Goal: Transaction & Acquisition: Purchase product/service

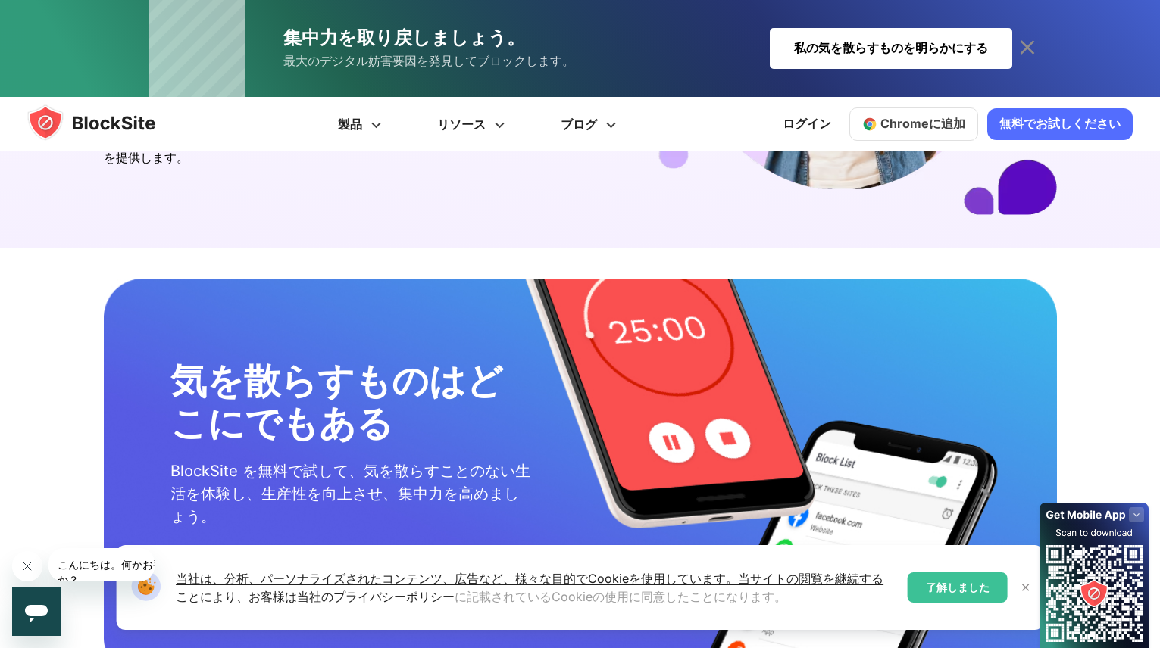
scroll to position [2648, 0]
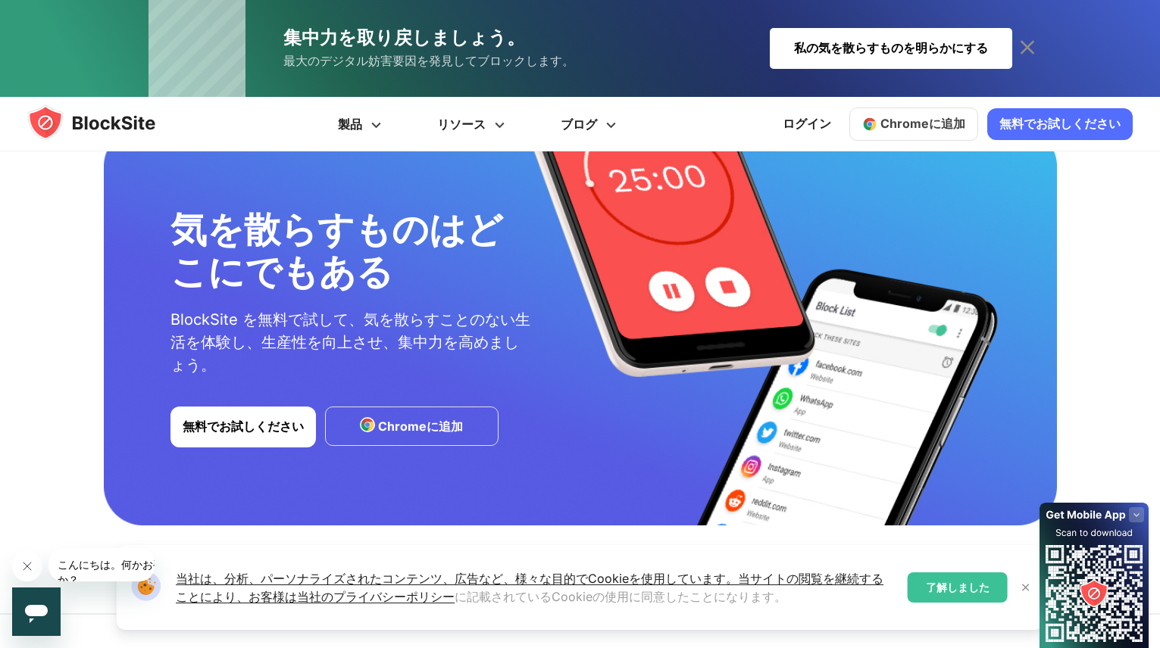
click at [1136, 514] on rect at bounding box center [1136, 515] width 15 height 15
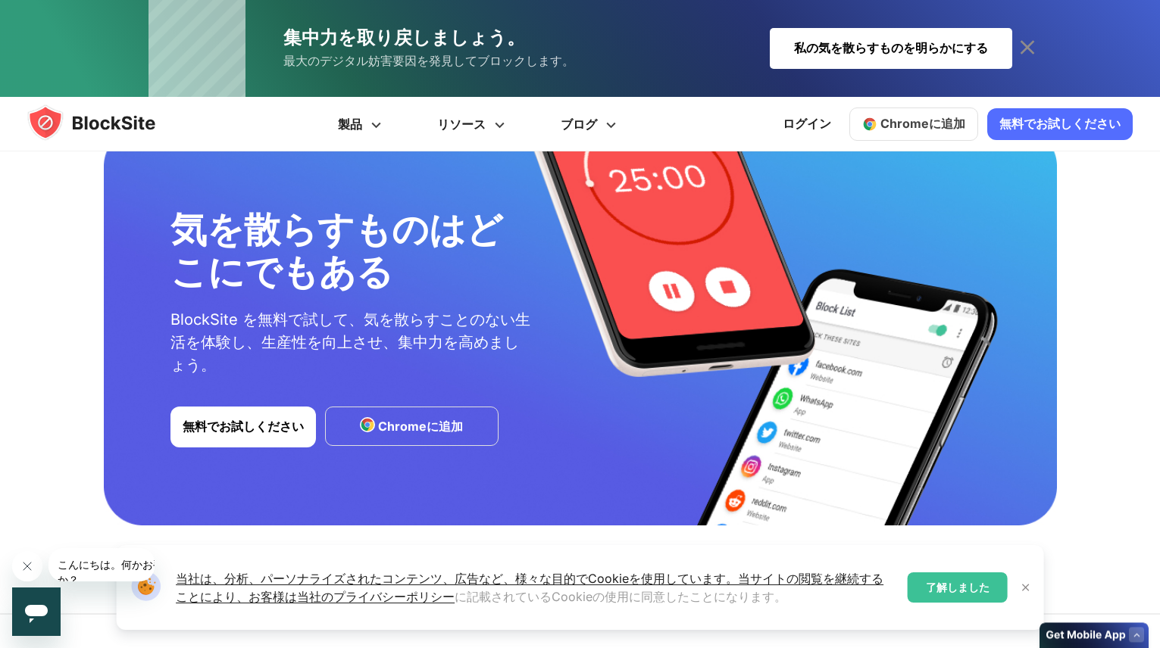
click at [1040, 588] on div "Our Website uses cookies 当社は、分析、パーソナライズされたコンテンツ、広告など、様々な目的でCookieを使用しています。当サイトの…" at bounding box center [580, 587] width 928 height 85
click at [1036, 589] on div "Our Website uses cookies 当社は、分析、パーソナライズされたコンテンツ、広告など、様々な目的でCookieを使用しています。当サイトの…" at bounding box center [580, 587] width 928 height 85
click at [1031, 589] on img at bounding box center [1026, 588] width 12 height 12
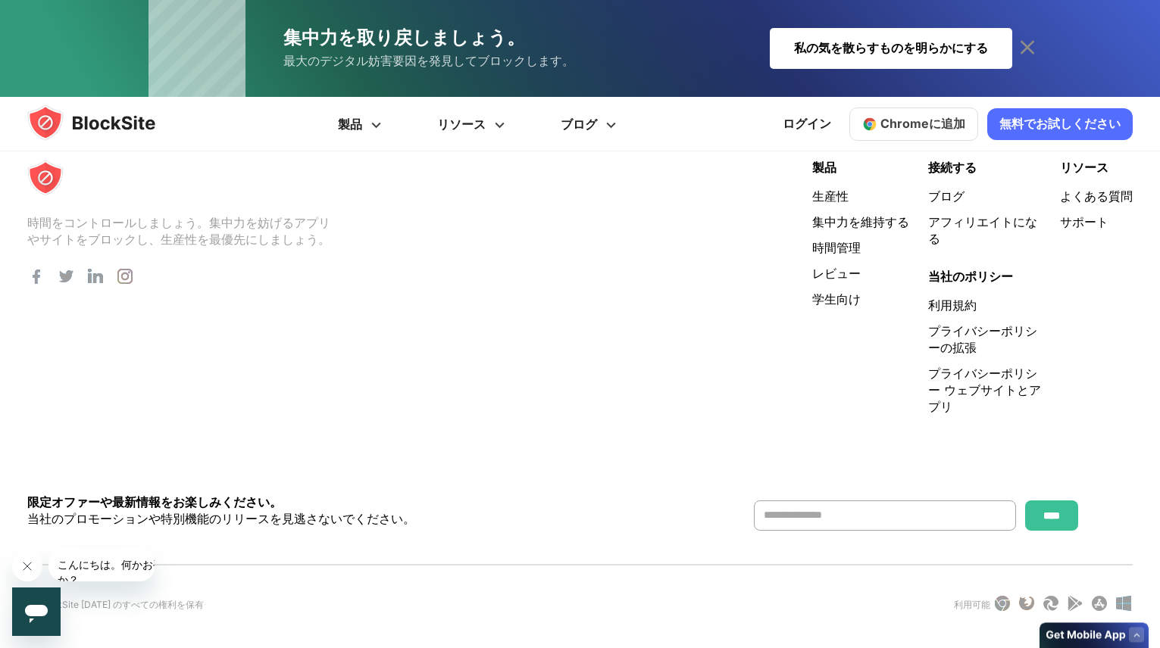
scroll to position [3203, 0]
click at [362, 127] on font "製品" at bounding box center [350, 124] width 24 height 15
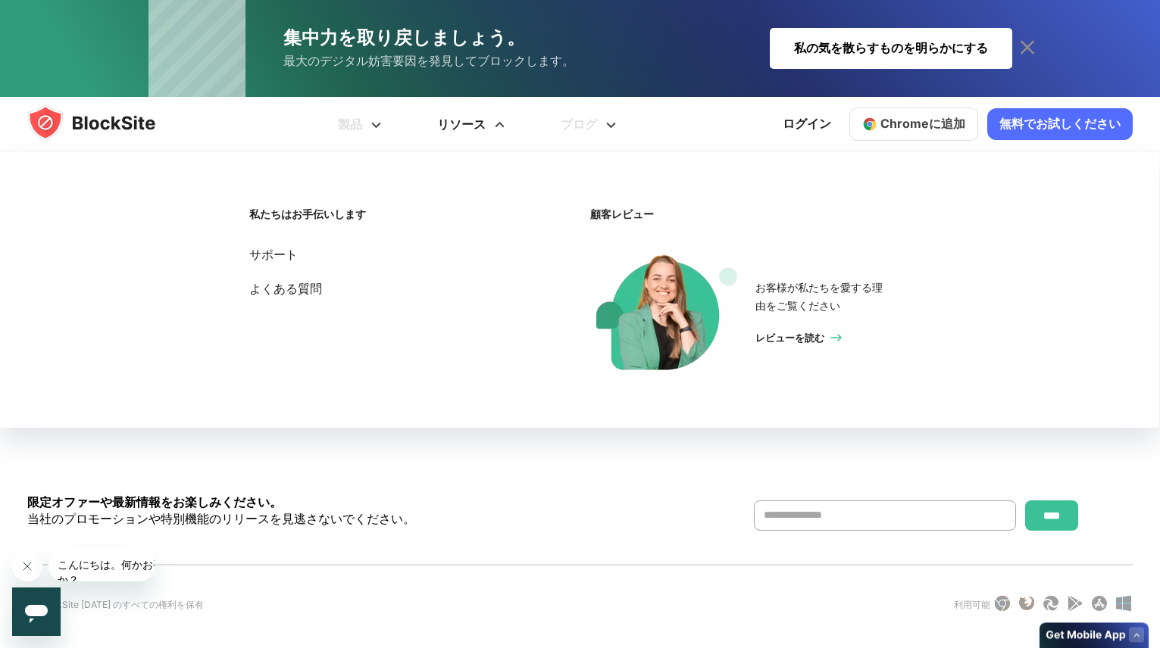
click at [458, 123] on font "リソース" at bounding box center [461, 124] width 48 height 15
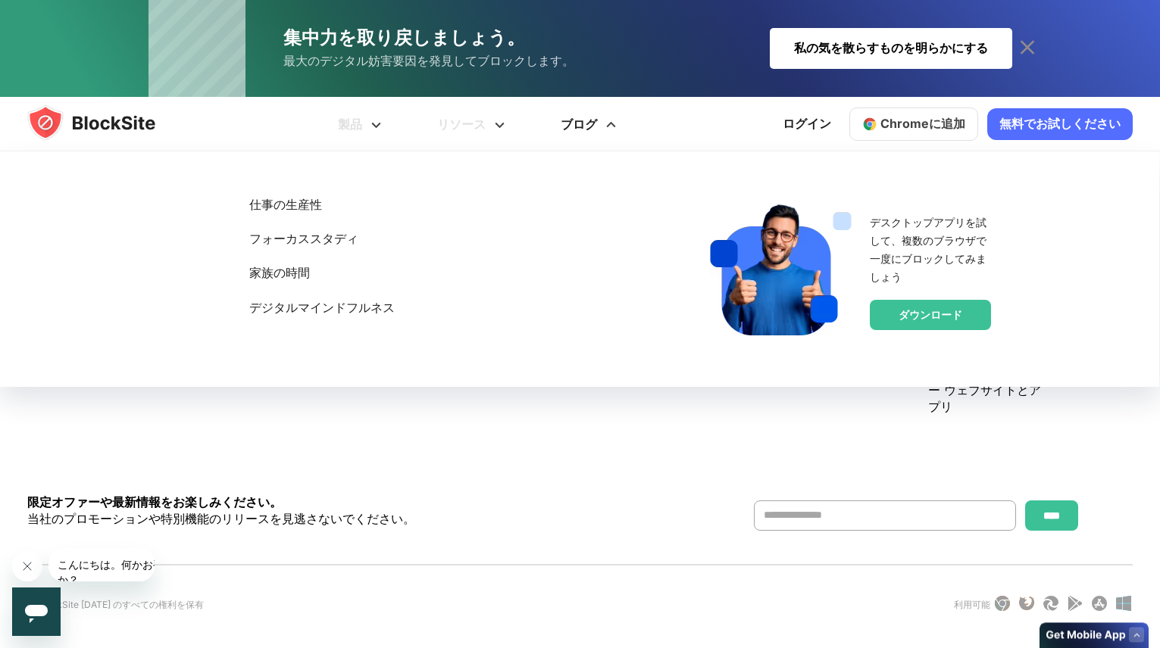
scroll to position [3214, 0]
click at [561, 442] on div "時間をコントロールしましょう。集中力を妨げるアプリやサイトをブロックし、生産性を最優先にしましょう。 製品" at bounding box center [580, 391] width 1160 height 516
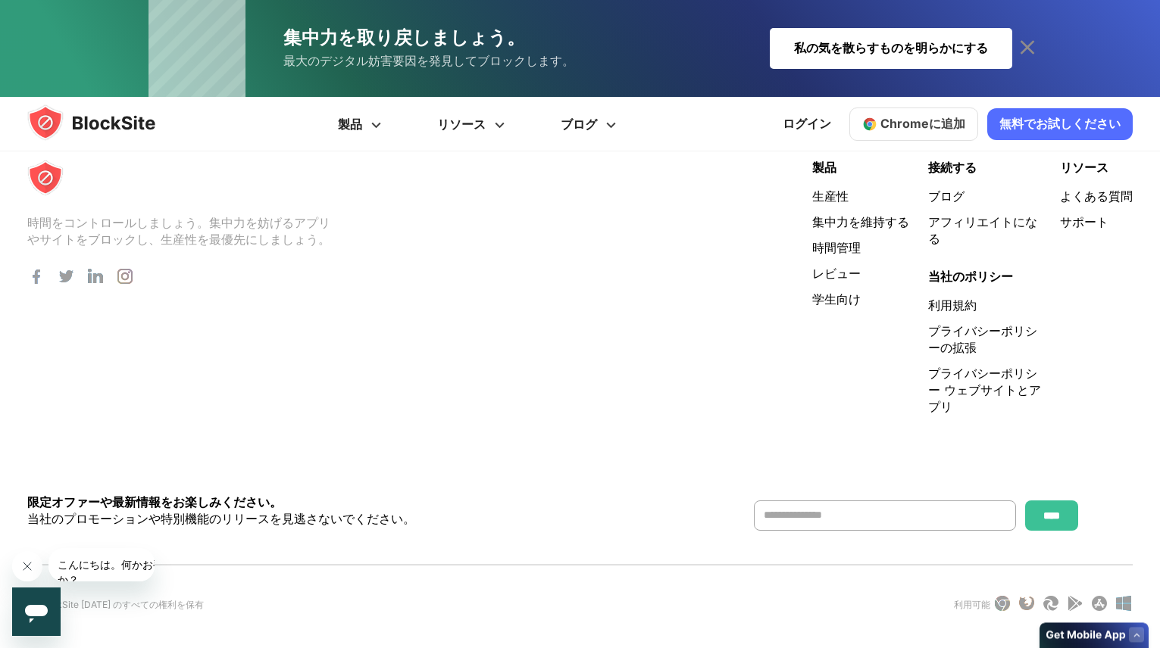
click at [1040, 133] on link "無料でお試しください" at bounding box center [1059, 124] width 145 height 32
